Goal: Task Accomplishment & Management: Manage account settings

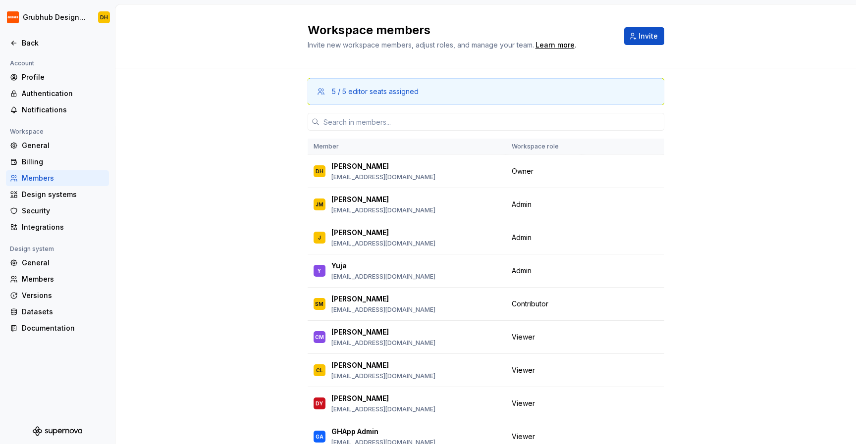
click at [260, 165] on div "5 / 5 editor seats assigned Member Workspace role DH [PERSON_NAME] [EMAIL_ADDRE…" at bounding box center [485, 329] width 740 height 522
click at [658, 237] on td "Change role" at bounding box center [622, 237] width 83 height 33
click at [650, 237] on button "button" at bounding box center [651, 238] width 14 height 14
click at [625, 256] on div "Remove from workspace" at bounding box center [591, 257] width 86 height 10
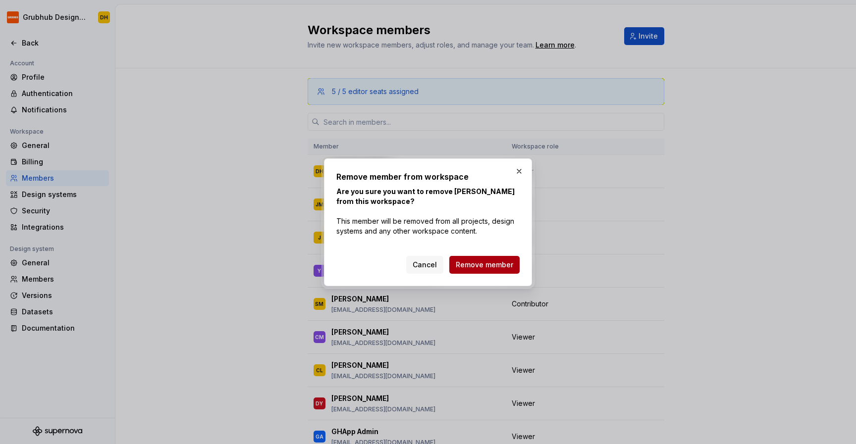
click at [474, 259] on button "Remove member" at bounding box center [484, 265] width 70 height 18
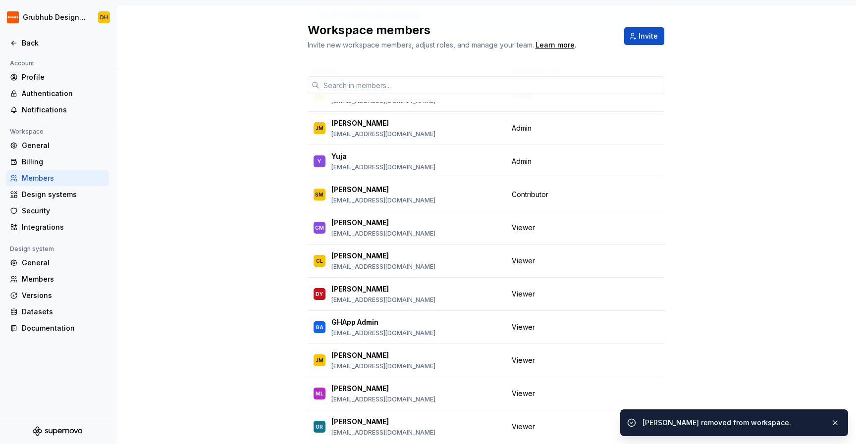
scroll to position [84, 0]
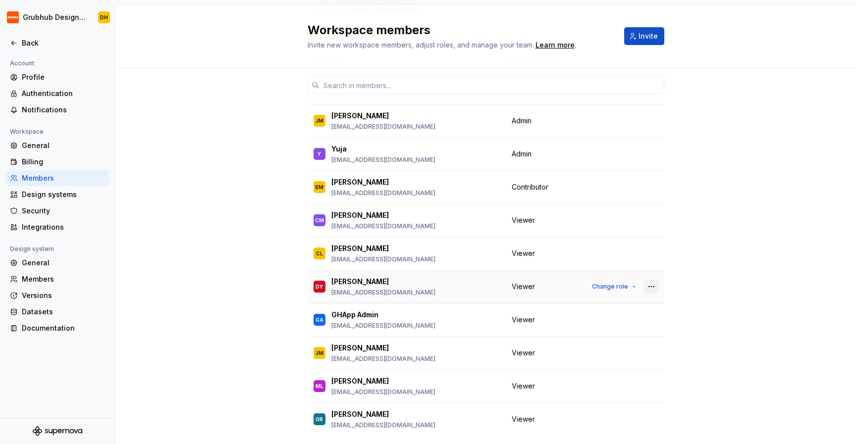
click at [651, 290] on button "button" at bounding box center [651, 287] width 14 height 14
click at [604, 306] on div "Remove from workspace" at bounding box center [591, 306] width 86 height 10
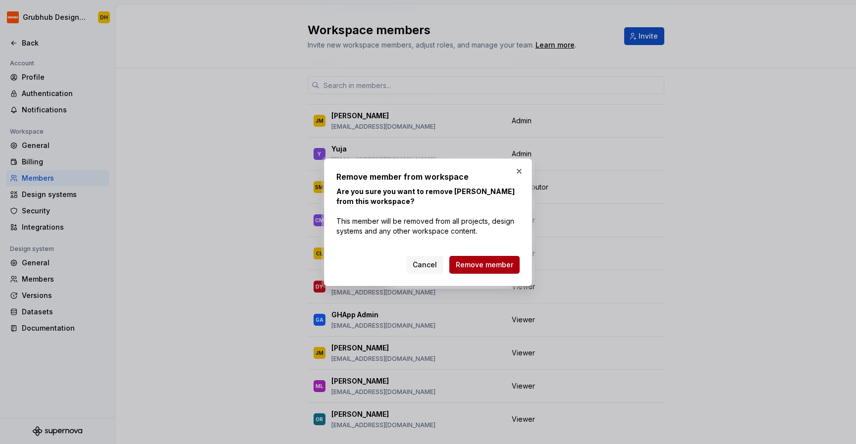
click at [470, 260] on span "Remove member" at bounding box center [484, 265] width 57 height 10
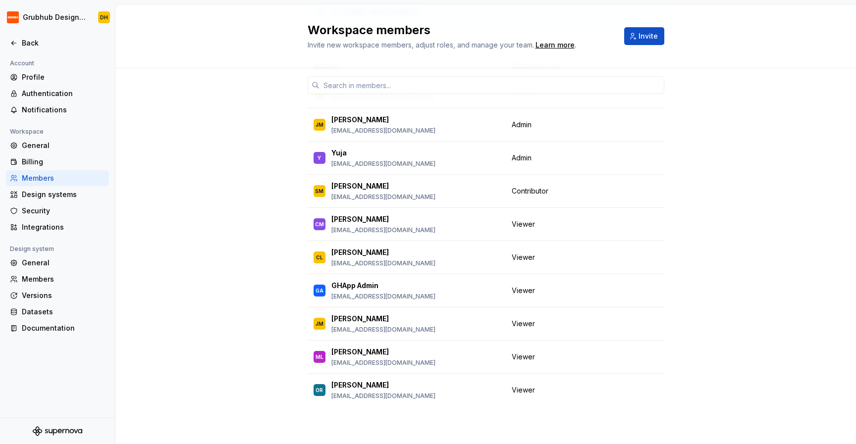
click at [230, 122] on div "4 / 5 editor seats assigned Member Workspace role DH [PERSON_NAME] [EMAIL_ADDRE…" at bounding box center [485, 217] width 740 height 456
click at [227, 139] on div "4 / 5 editor seats assigned Member Workspace role DH [PERSON_NAME] [EMAIL_ADDRE…" at bounding box center [485, 217] width 740 height 456
click at [127, 65] on div "Workspace members Invite new workspace members, adjust roles, and manage your t…" at bounding box center [485, 36] width 740 height 64
click at [709, 43] on div "Workspace members Invite new workspace members, adjust roles, and manage your t…" at bounding box center [485, 36] width 740 height 64
click at [714, 41] on div "Workspace members Invite new workspace members, adjust roles, and manage your t…" at bounding box center [485, 36] width 740 height 64
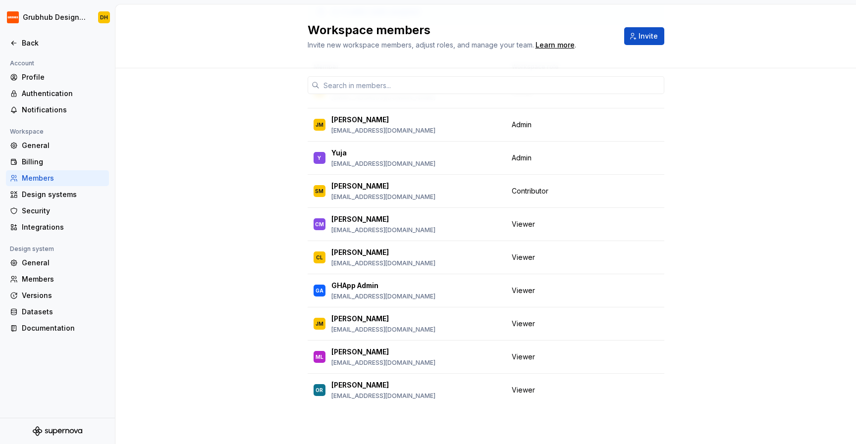
click at [714, 41] on div "Workspace members Invite new workspace members, adjust roles, and manage your t…" at bounding box center [485, 36] width 740 height 64
click at [714, 43] on div "Workspace members Invite new workspace members, adjust roles, and manage your t…" at bounding box center [485, 36] width 740 height 64
click at [712, 48] on div "Workspace members Invite new workspace members, adjust roles, and manage your t…" at bounding box center [485, 36] width 740 height 64
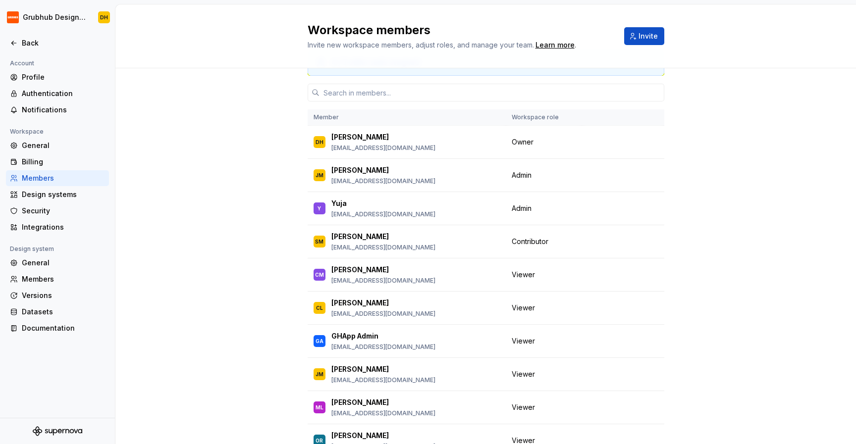
scroll to position [26, 0]
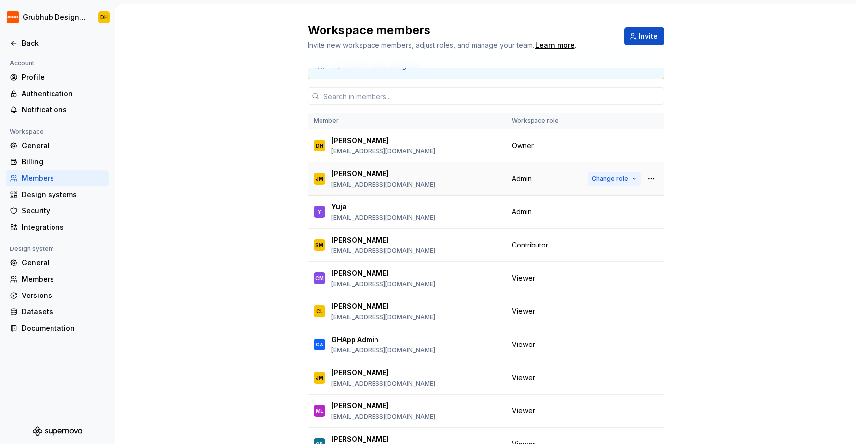
click at [636, 182] on button "Change role" at bounding box center [613, 179] width 53 height 14
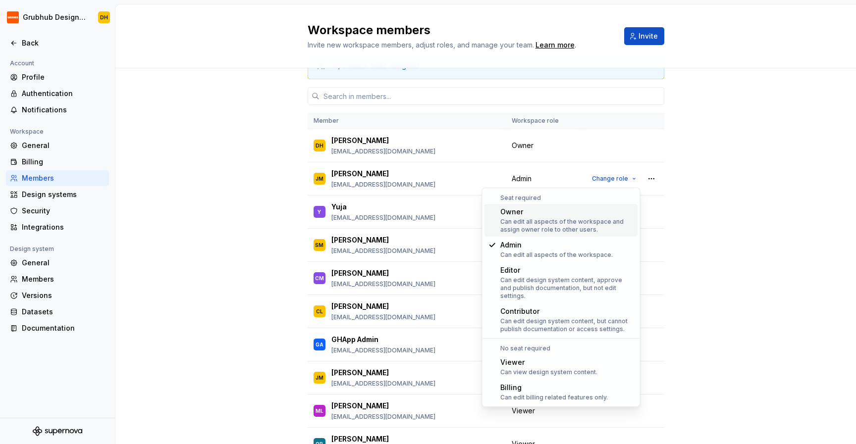
click at [754, 195] on div "4 / 5 editor seats assigned Member Workspace role DH [PERSON_NAME] [EMAIL_ADDRE…" at bounding box center [485, 271] width 740 height 456
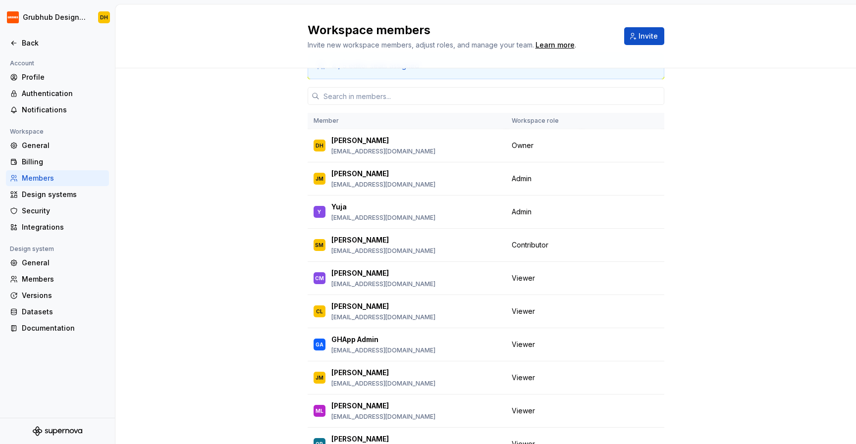
click at [757, 184] on div "4 / 5 editor seats assigned Member Workspace role DH [PERSON_NAME] [EMAIL_ADDRE…" at bounding box center [485, 271] width 740 height 456
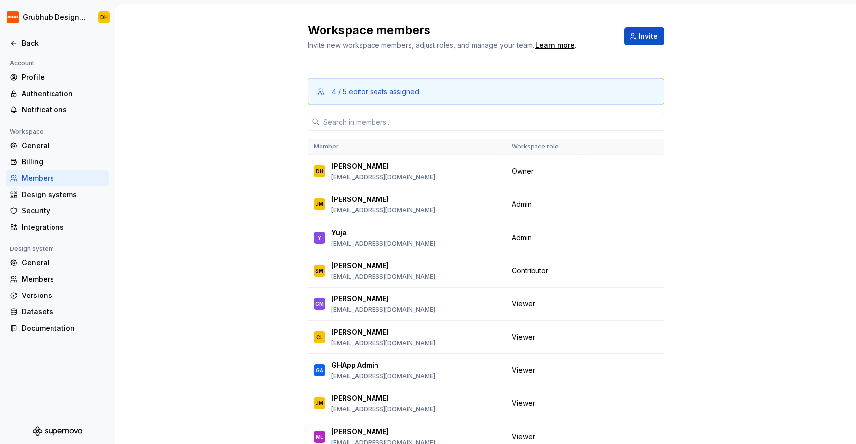
click at [251, 212] on div "4 / 5 editor seats assigned Member Workspace role DH [PERSON_NAME] [EMAIL_ADDRE…" at bounding box center [485, 296] width 740 height 456
